Goal: Information Seeking & Learning: Learn about a topic

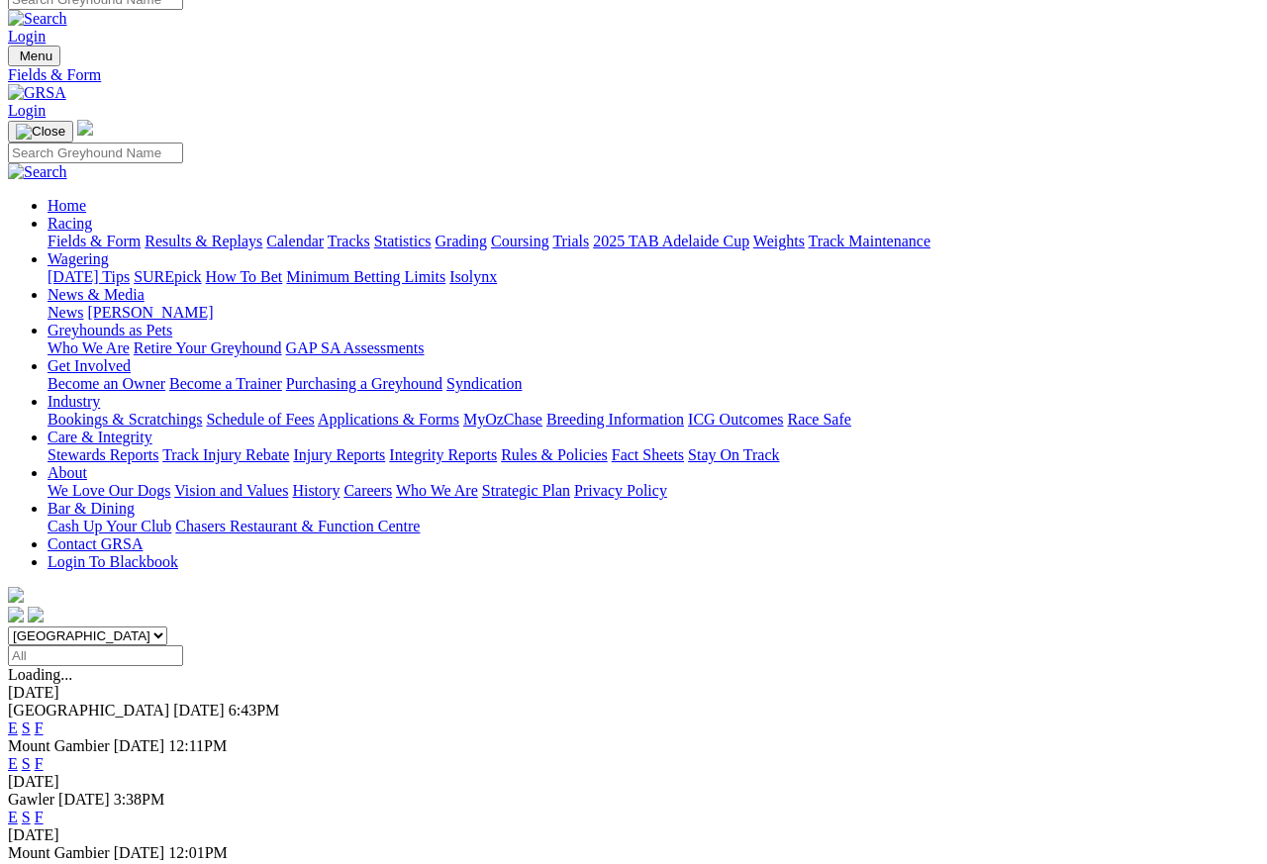
scroll to position [18, 0]
click at [253, 234] on link "Results & Replays" at bounding box center [204, 242] width 118 height 17
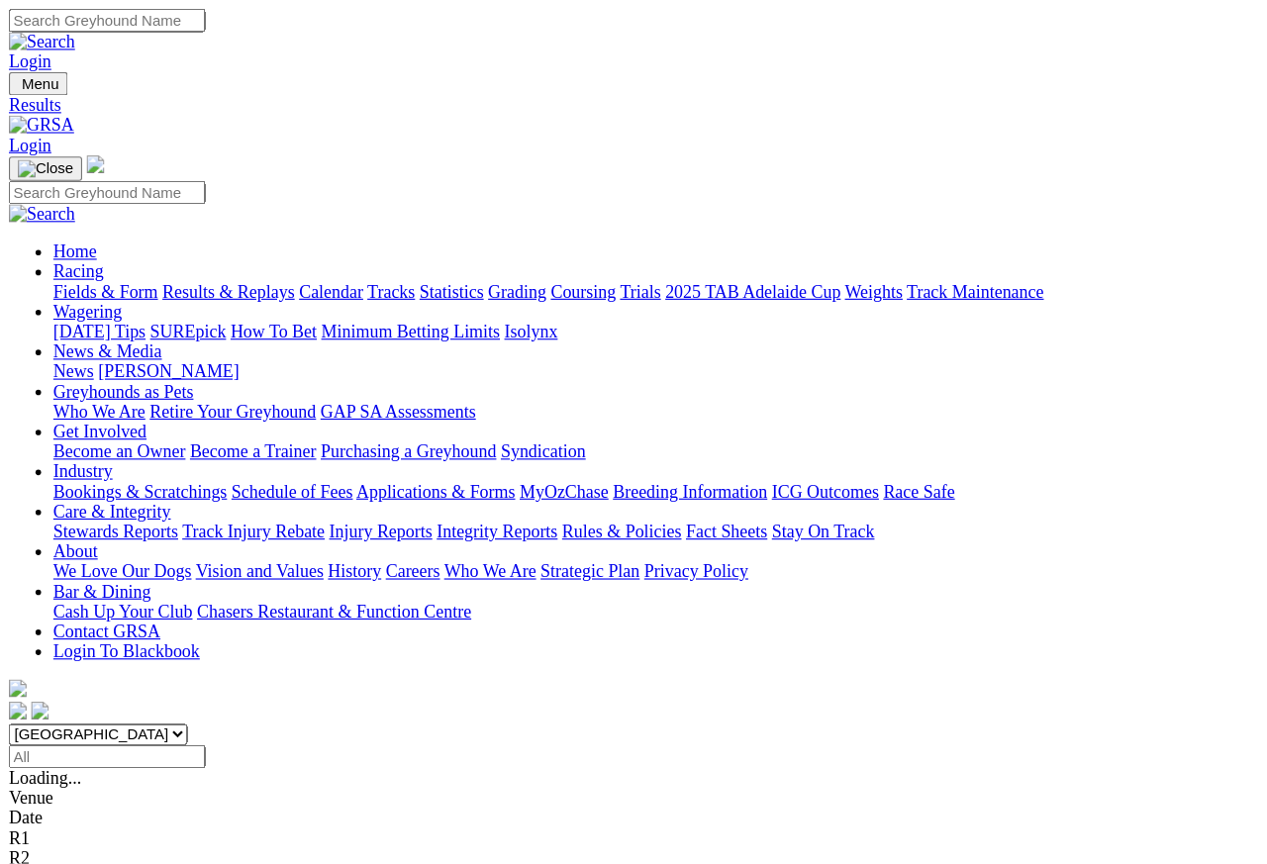
scroll to position [9, 0]
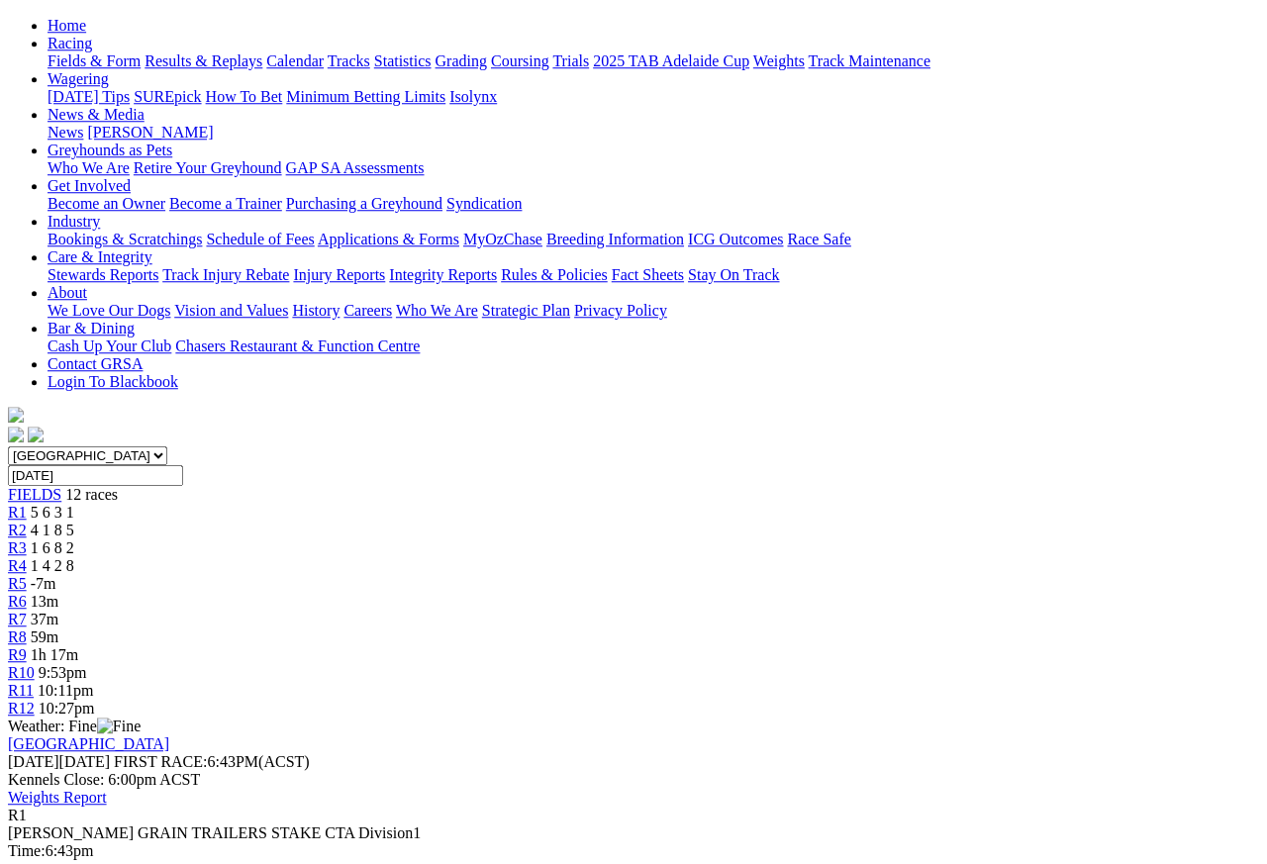
scroll to position [198, 0]
click at [74, 523] on span "4 1 8 5" at bounding box center [53, 531] width 44 height 17
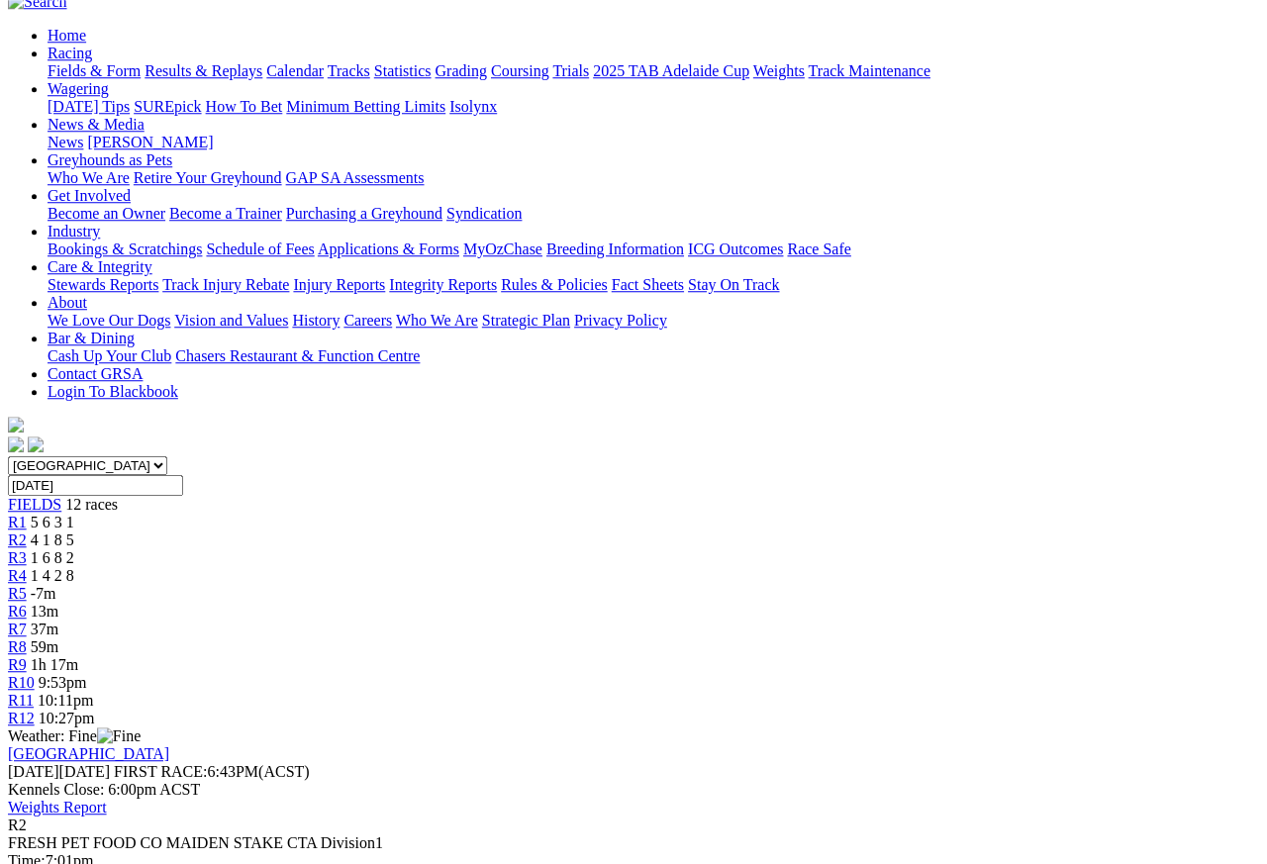
scroll to position [173, 0]
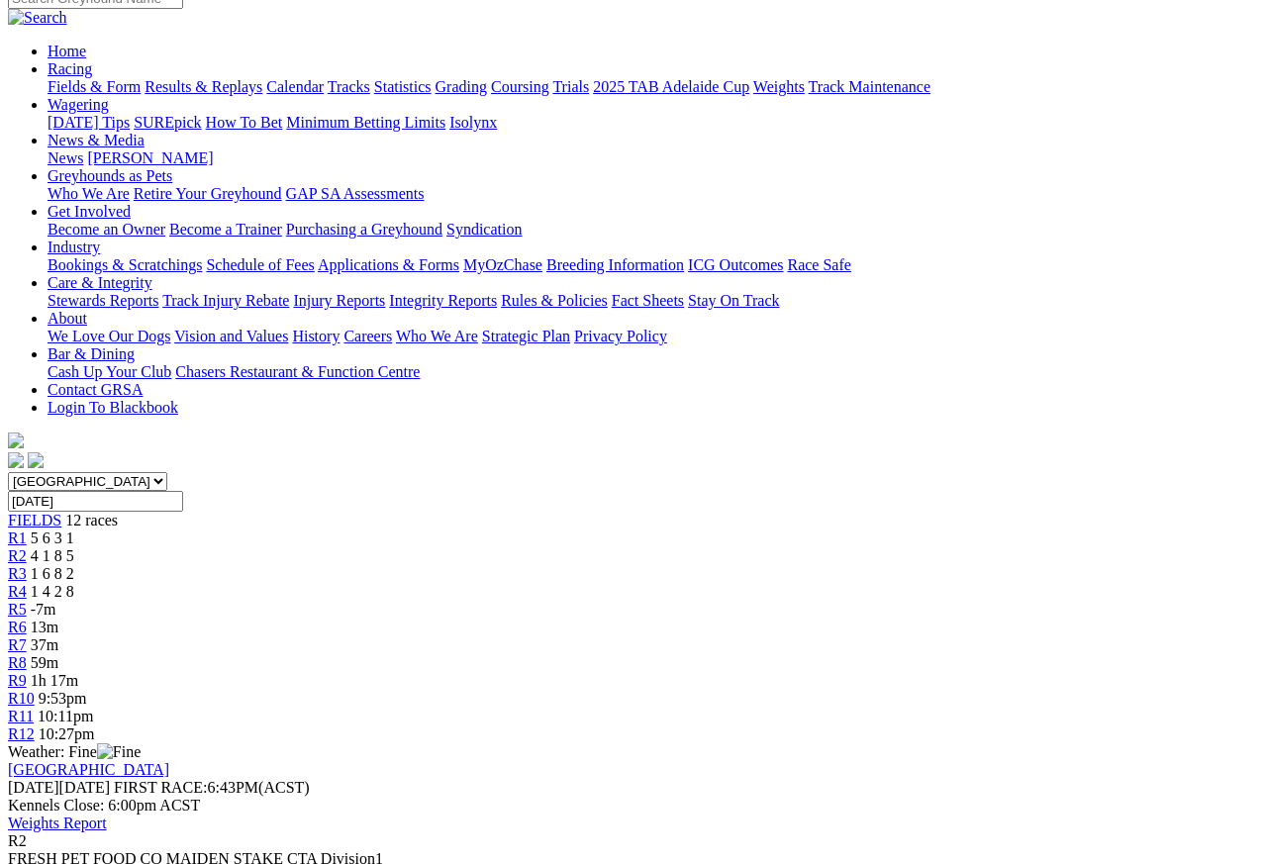
click at [74, 565] on span "1 6 8 2" at bounding box center [53, 573] width 44 height 17
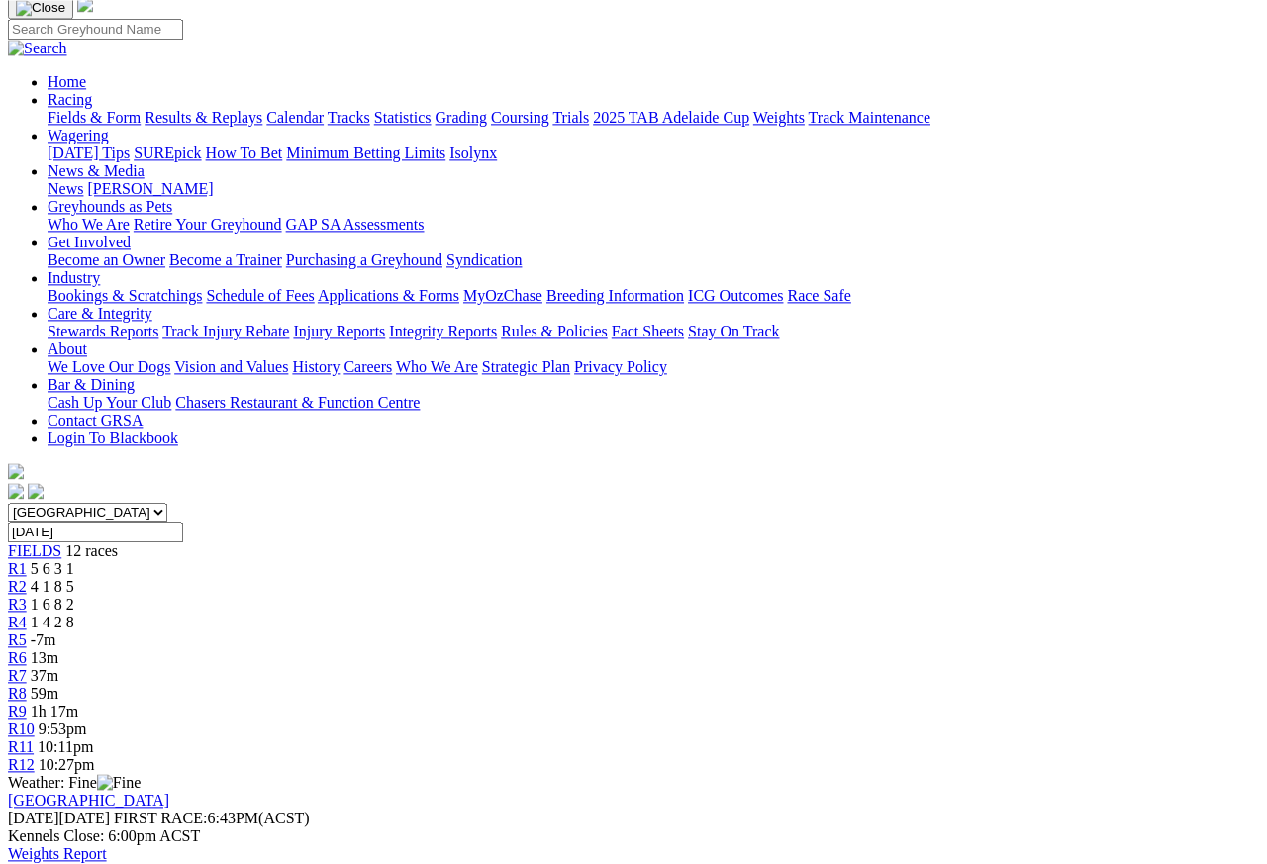
scroll to position [144, 0]
click at [74, 613] on span "1 4 2 8" at bounding box center [53, 621] width 44 height 17
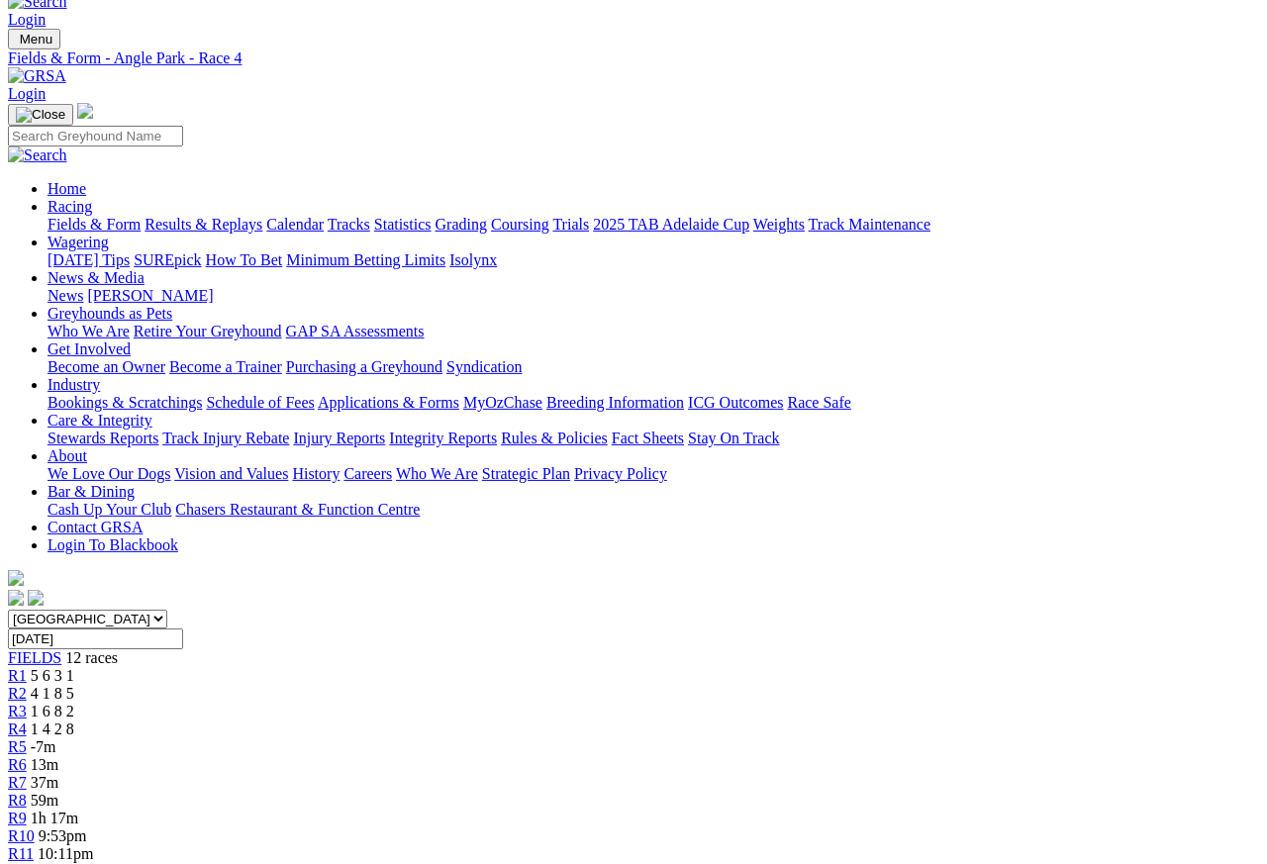
scroll to position [33, 0]
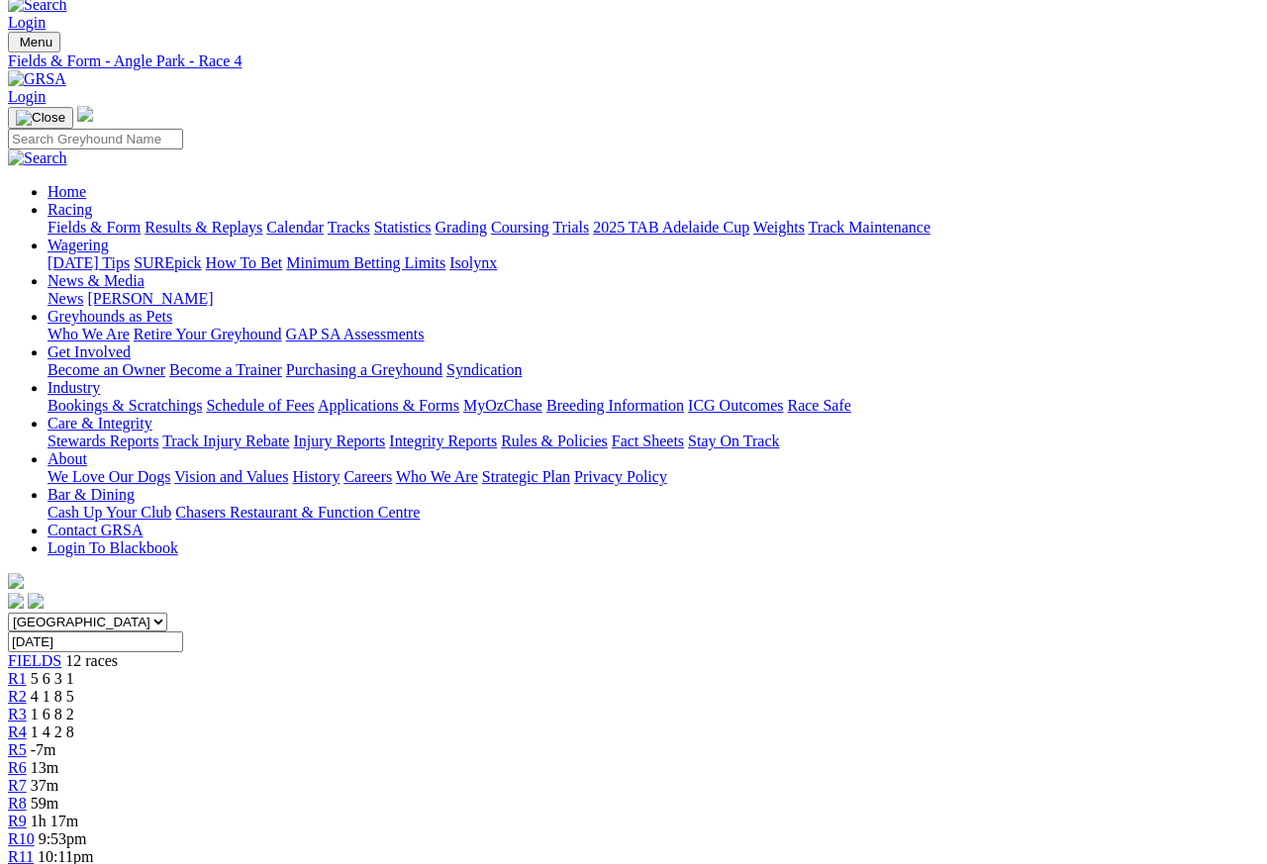
click at [27, 741] on link "R5" at bounding box center [17, 749] width 19 height 17
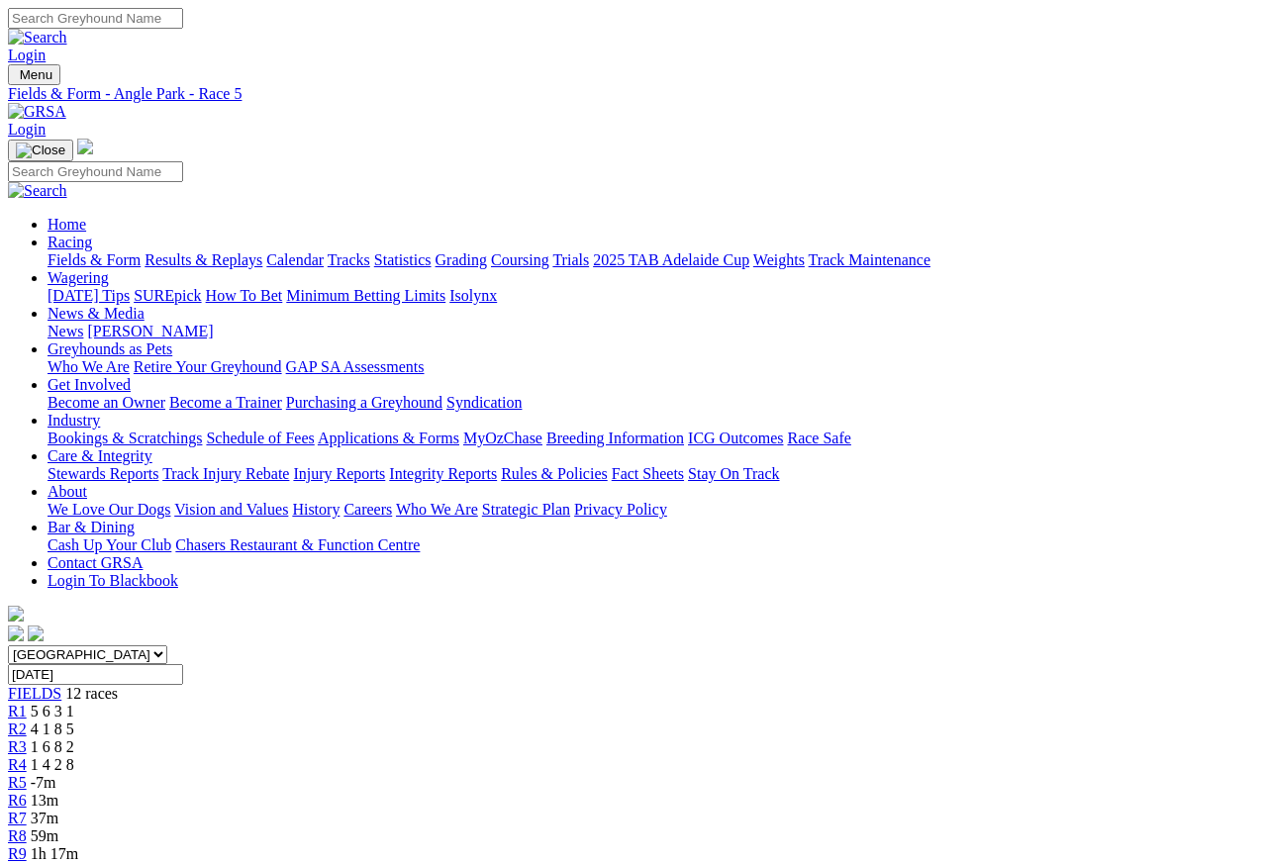
click at [27, 769] on link "R6" at bounding box center [17, 800] width 19 height 17
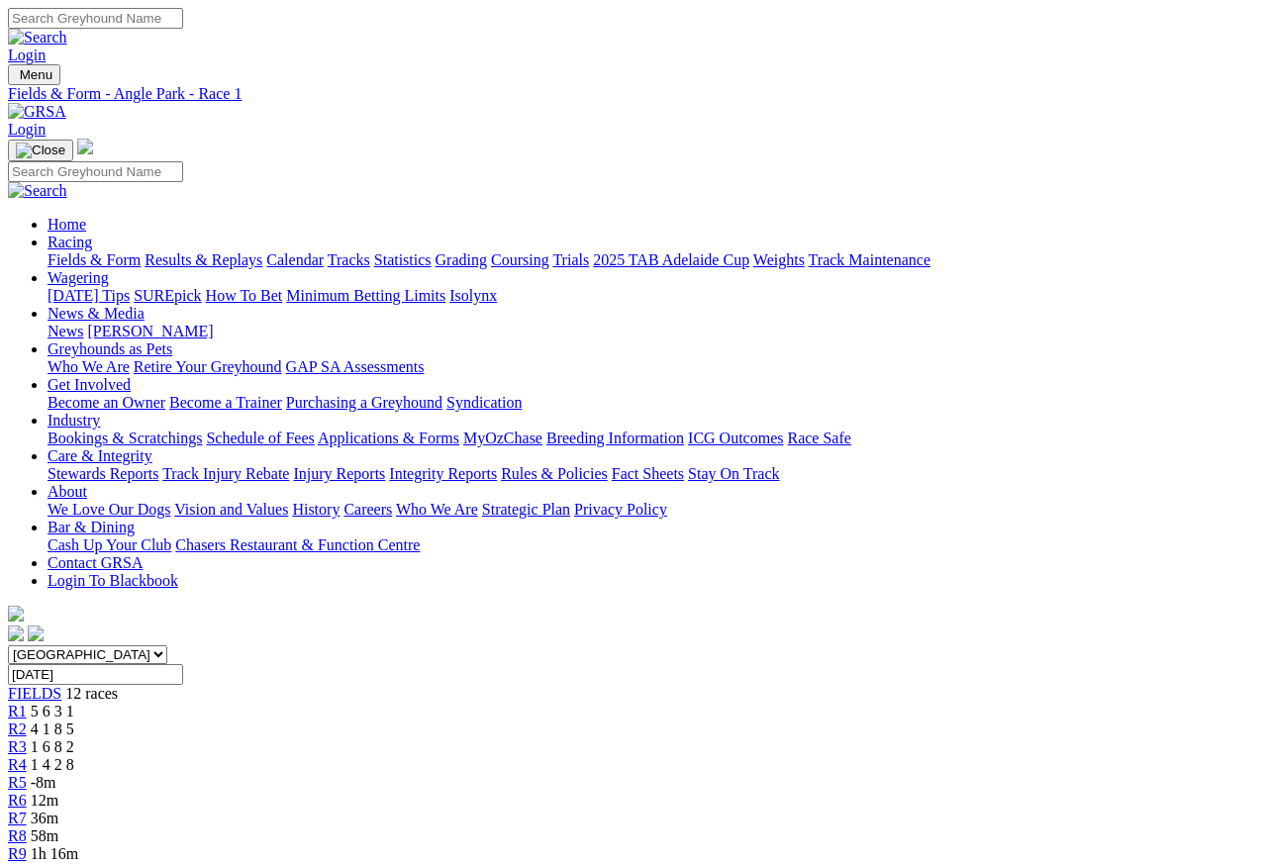
scroll to position [9, 0]
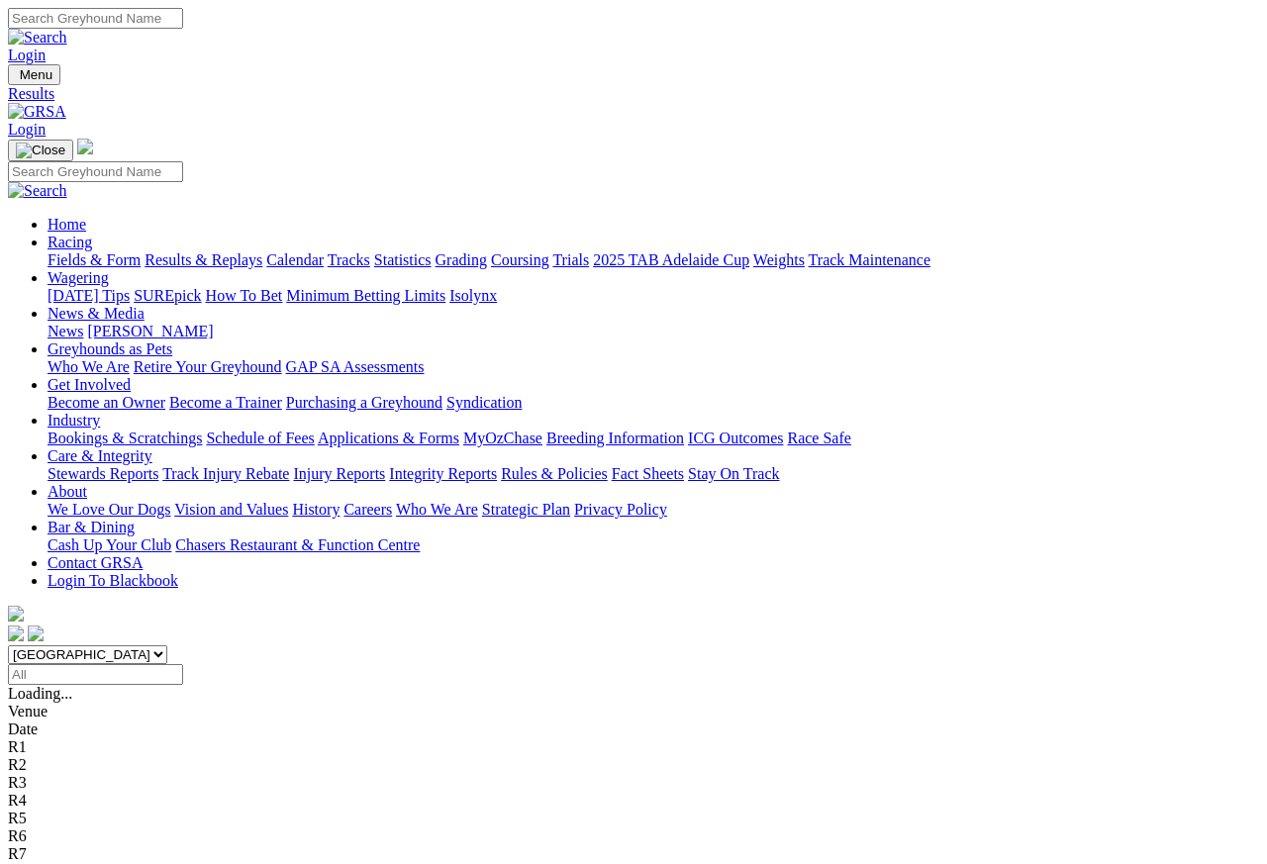
scroll to position [9, 0]
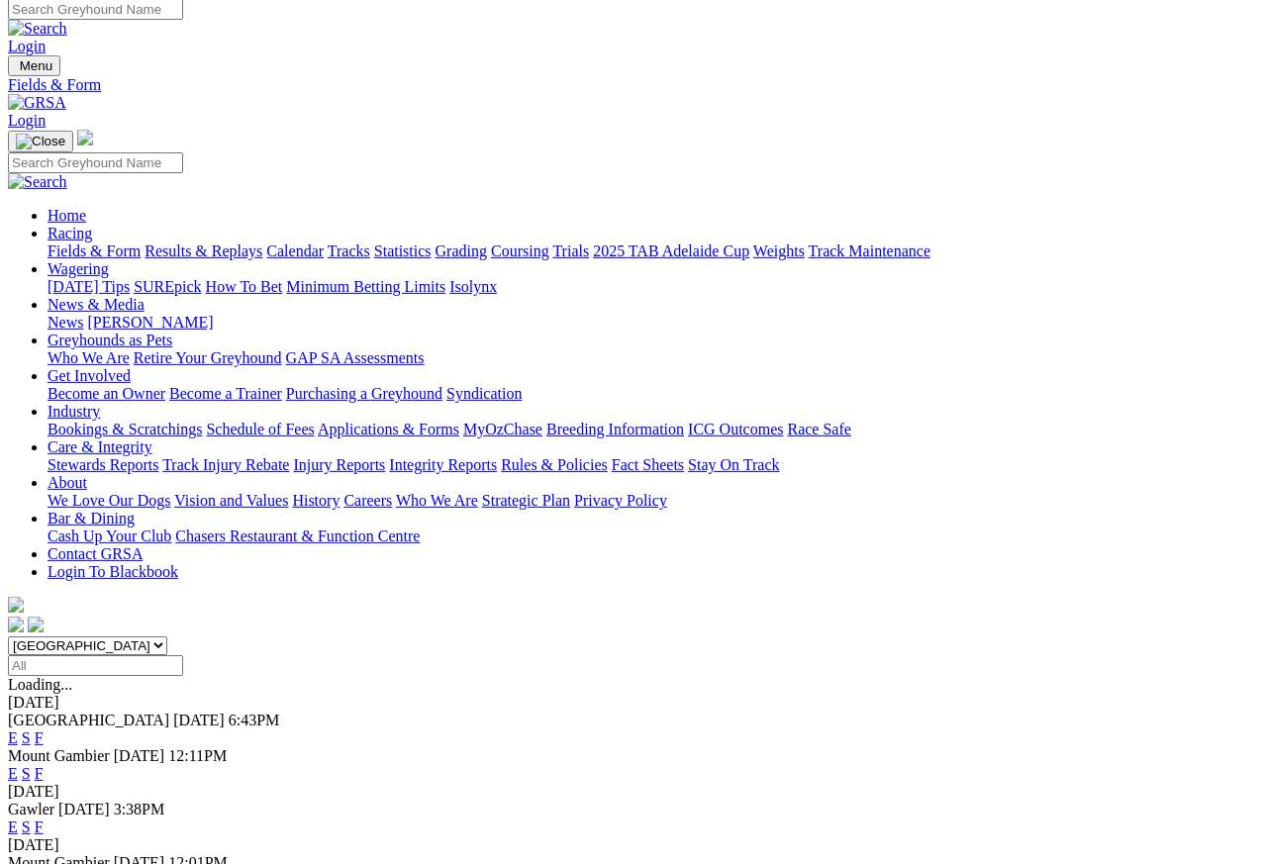
scroll to position [9, 0]
click at [44, 730] on link "F" at bounding box center [39, 738] width 9 height 17
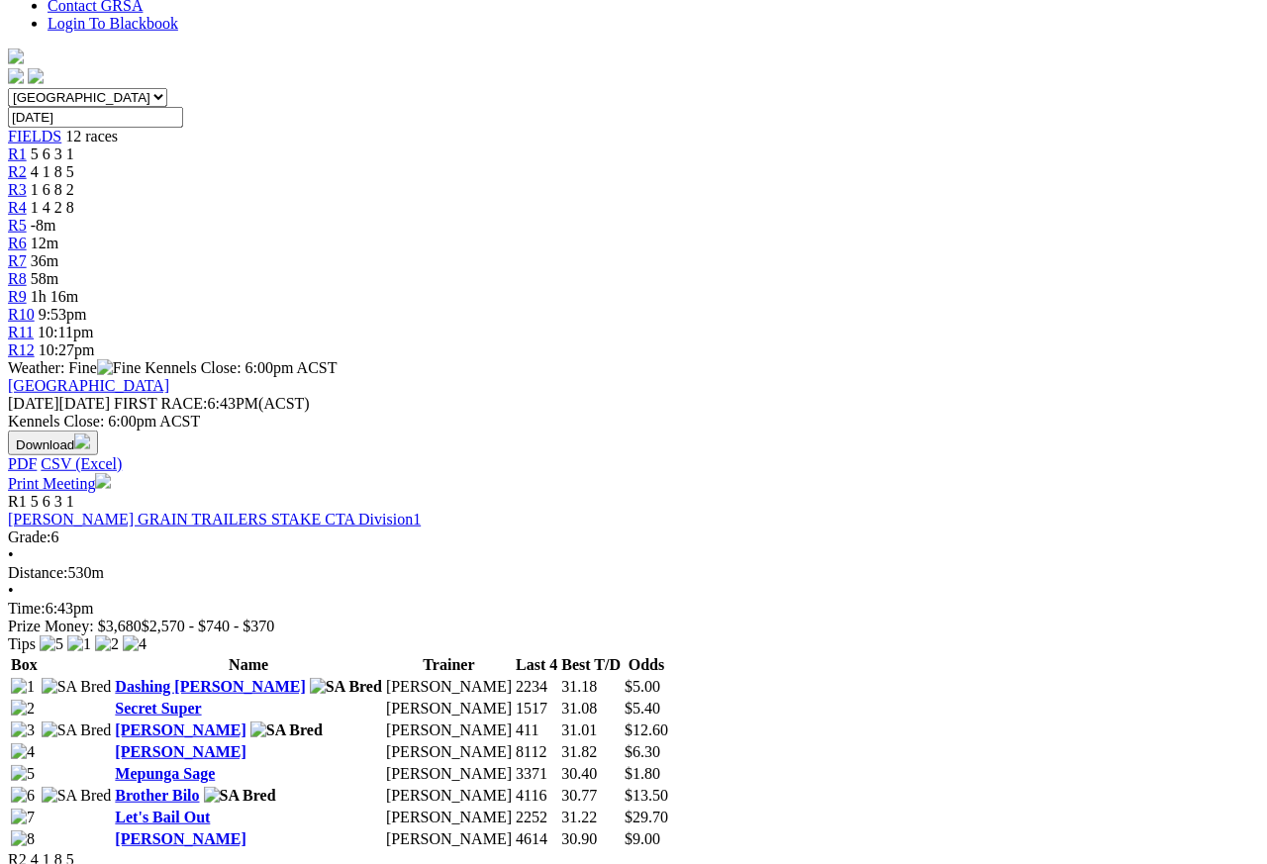
scroll to position [530, 0]
